Goal: Find specific page/section: Find specific page/section

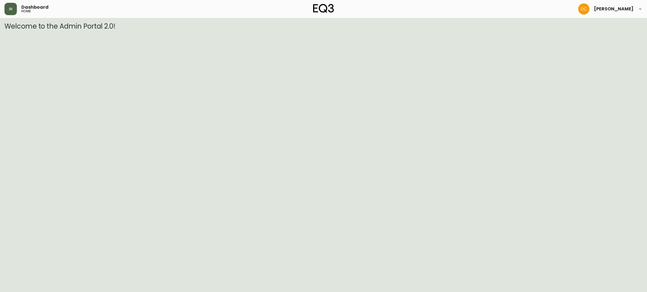
click at [6, 8] on button "button" at bounding box center [10, 9] width 12 height 12
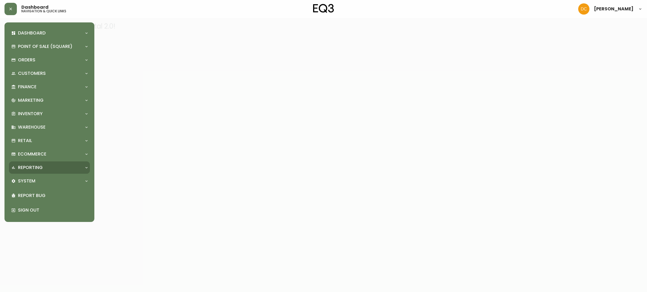
click at [46, 169] on div "Reporting" at bounding box center [46, 168] width 71 height 6
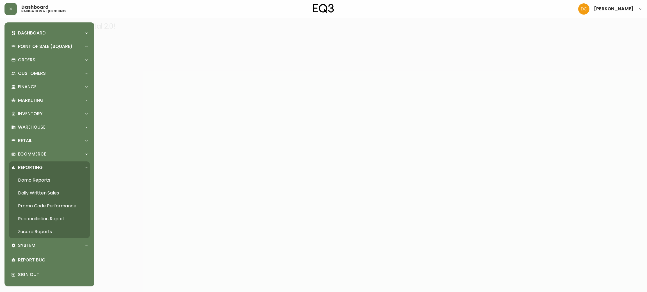
click at [48, 190] on link "Daily Written Sales" at bounding box center [49, 193] width 81 height 13
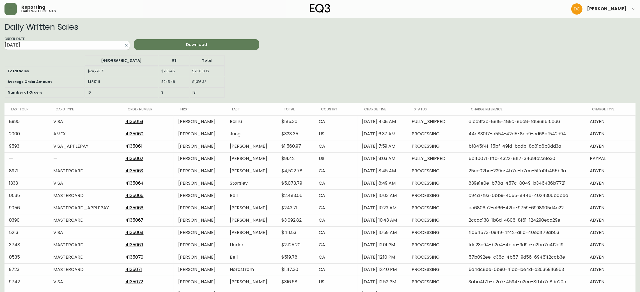
click at [91, 46] on input "[DATE]" at bounding box center [62, 45] width 116 height 9
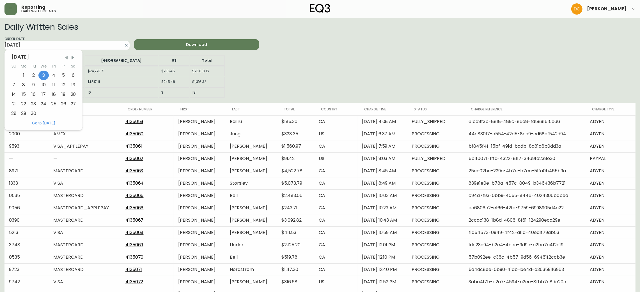
click at [66, 58] on span "Previous Month" at bounding box center [66, 58] width 6 height 6
click at [67, 58] on span "Previous Month" at bounding box center [66, 58] width 6 height 6
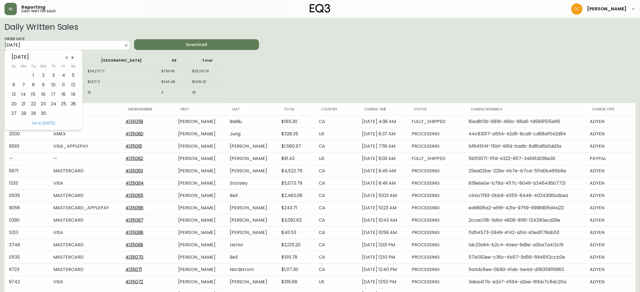
click at [67, 58] on span "Previous Month" at bounding box center [66, 58] width 6 height 6
click at [67, 58] on span "Previous Month" at bounding box center [67, 58] width 6 height 6
click at [67, 58] on span "Previous Month" at bounding box center [66, 58] width 6 height 6
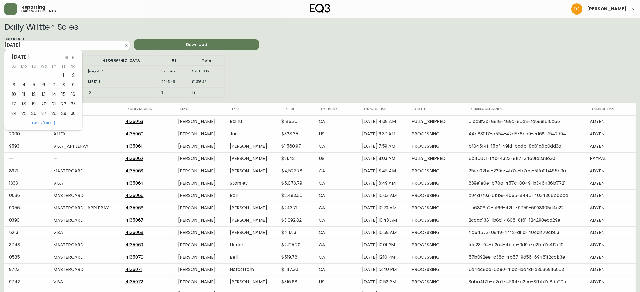
click at [67, 58] on span "Previous Month" at bounding box center [66, 58] width 6 height 6
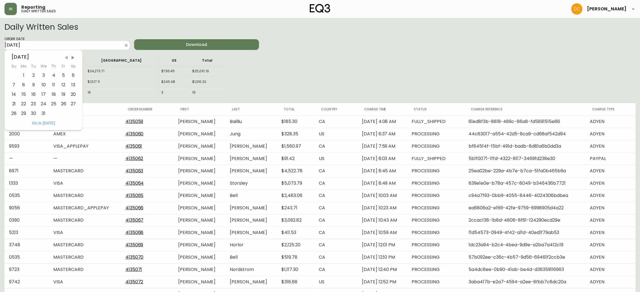
click at [67, 58] on span "Previous Month" at bounding box center [66, 58] width 6 height 6
click at [67, 58] on span "Previous Month" at bounding box center [67, 58] width 6 height 6
click at [67, 58] on span "Previous Month" at bounding box center [66, 58] width 6 height 6
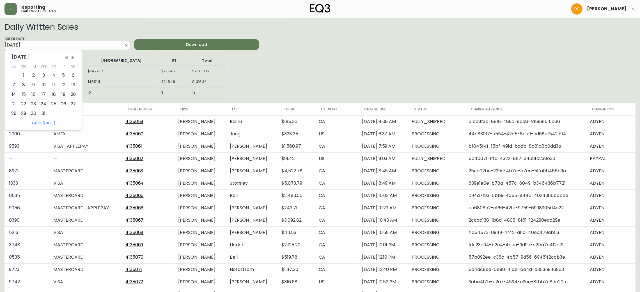
click at [67, 57] on span "Previous Month" at bounding box center [66, 58] width 6 height 6
click at [67, 57] on span "Previous Month" at bounding box center [67, 58] width 6 height 6
click at [67, 57] on span "Previous Month" at bounding box center [66, 58] width 6 height 6
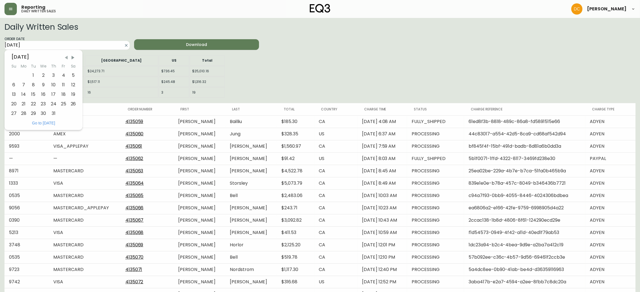
click at [67, 57] on span "Previous Month" at bounding box center [66, 58] width 6 height 6
click at [67, 56] on span "Previous Month" at bounding box center [66, 58] width 6 height 6
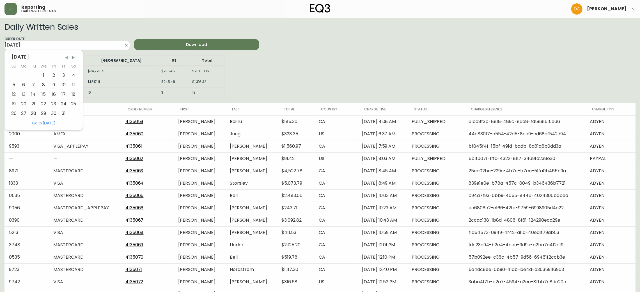
click at [67, 56] on span "Previous Month" at bounding box center [67, 58] width 6 height 6
click at [67, 56] on span "Previous Month" at bounding box center [66, 58] width 6 height 6
click at [11, 71] on div "1" at bounding box center [14, 76] width 10 height 10
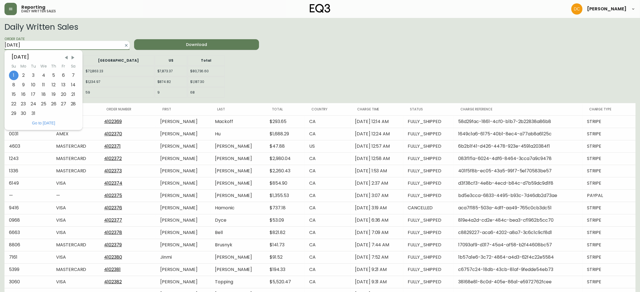
click at [84, 49] on input "[DATE]" at bounding box center [62, 45] width 116 height 9
click at [72, 57] on span "Next Month" at bounding box center [73, 58] width 6 height 6
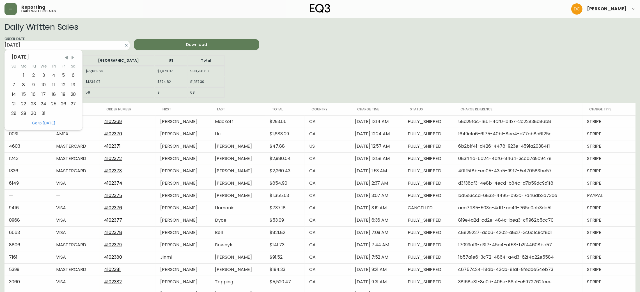
click at [72, 57] on span "Next Month" at bounding box center [73, 58] width 6 height 6
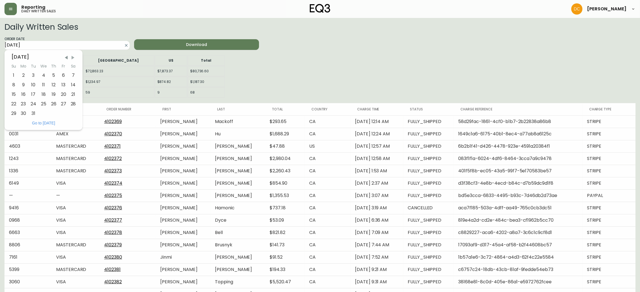
click at [72, 57] on span "Next Month" at bounding box center [73, 58] width 6 height 6
click at [72, 58] on span "Next Month" at bounding box center [73, 58] width 6 height 6
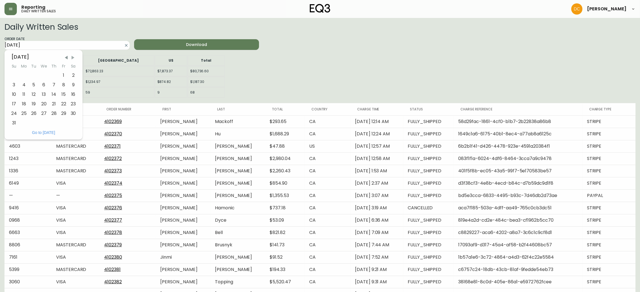
click at [72, 58] on span "Next Month" at bounding box center [73, 58] width 6 height 6
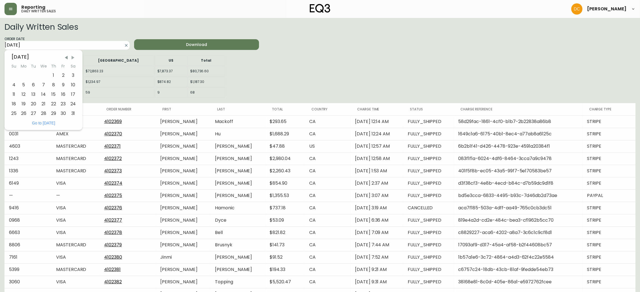
click at [72, 58] on span "Next Month" at bounding box center [73, 58] width 6 height 6
click at [24, 75] on div "2" at bounding box center [24, 76] width 10 height 10
type input "[DATE]"
